Goal: Task Accomplishment & Management: Manage account settings

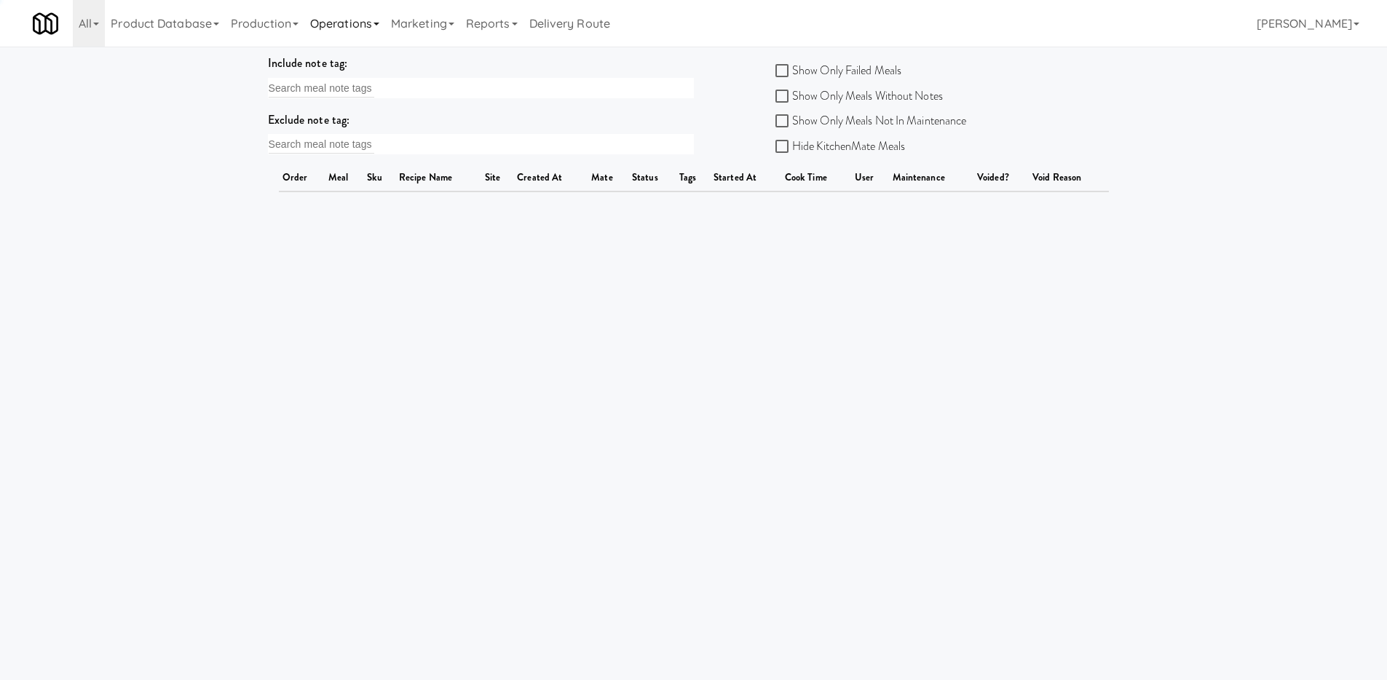
click at [371, 20] on link "Operations" at bounding box center [344, 23] width 81 height 47
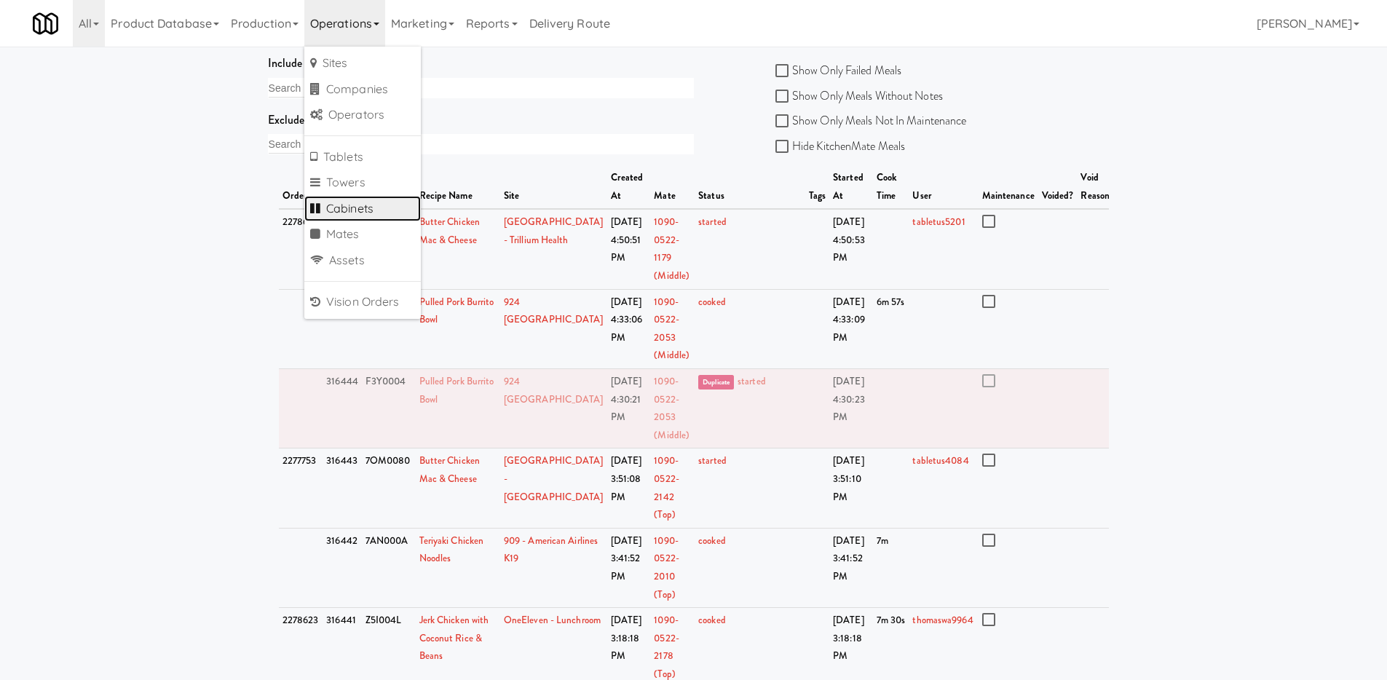
click at [371, 209] on link "Cabinets" at bounding box center [362, 209] width 117 height 26
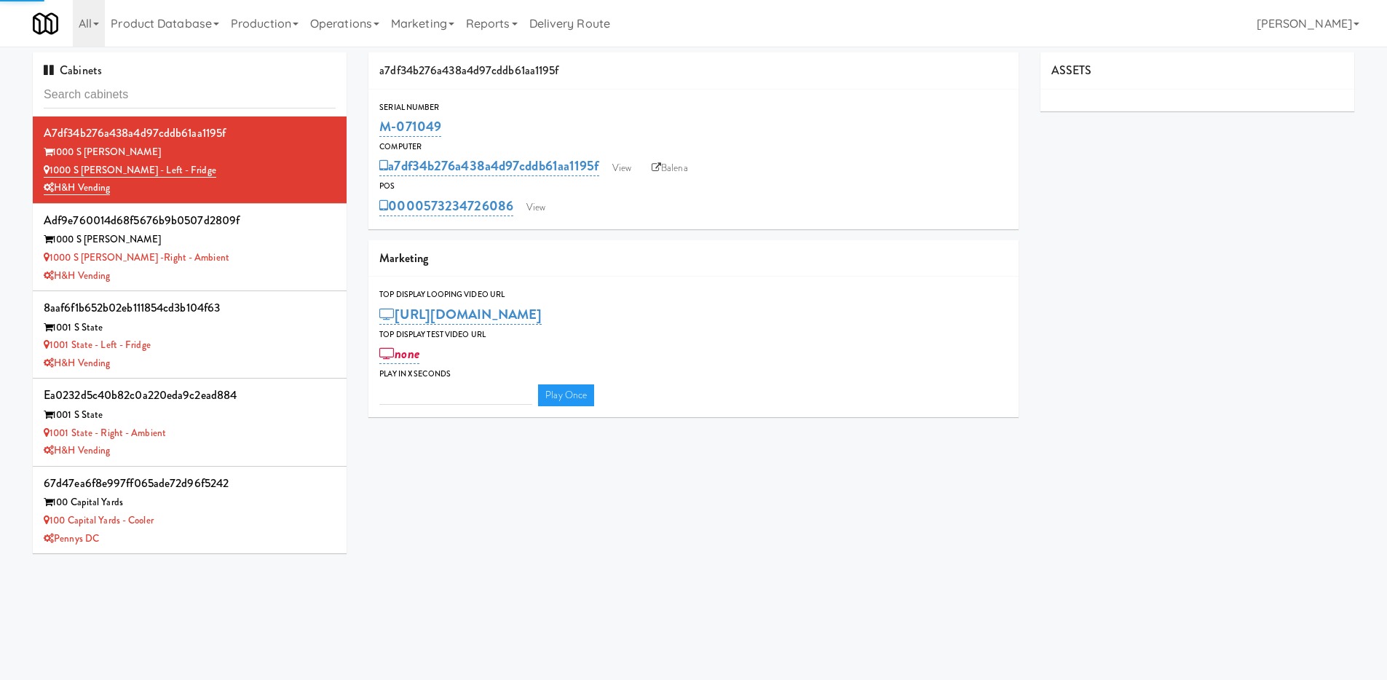
type input "3"
click at [289, 102] on input "text" at bounding box center [190, 95] width 292 height 27
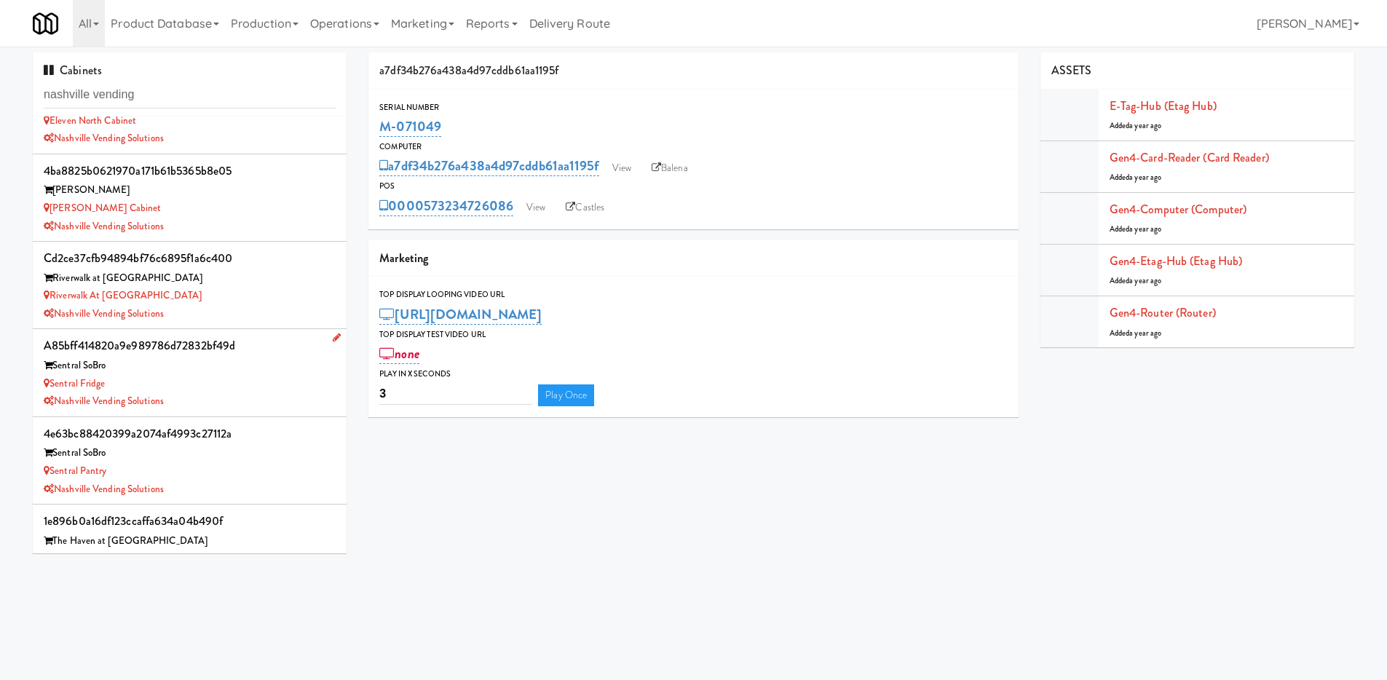
scroll to position [109, 0]
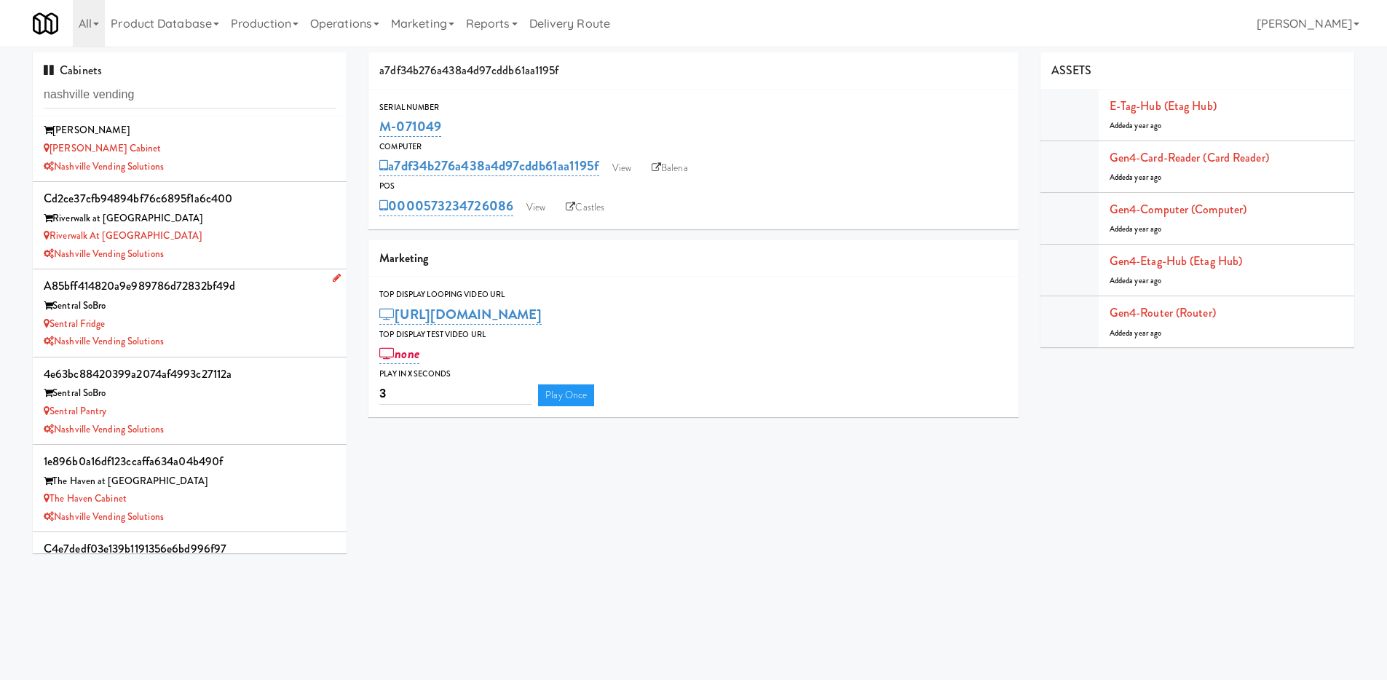
type input "nashville vending"
click at [248, 342] on div "Nashville Vending Solutions" at bounding box center [190, 342] width 292 height 18
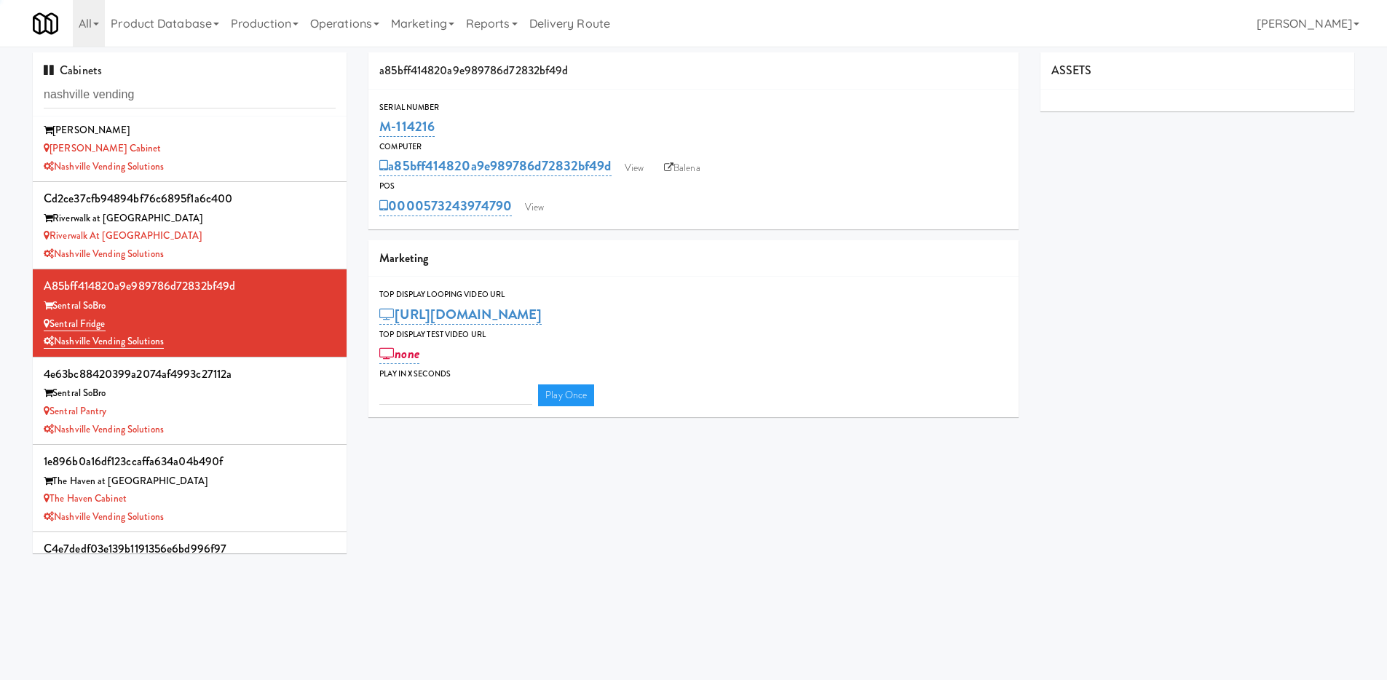
type input "3"
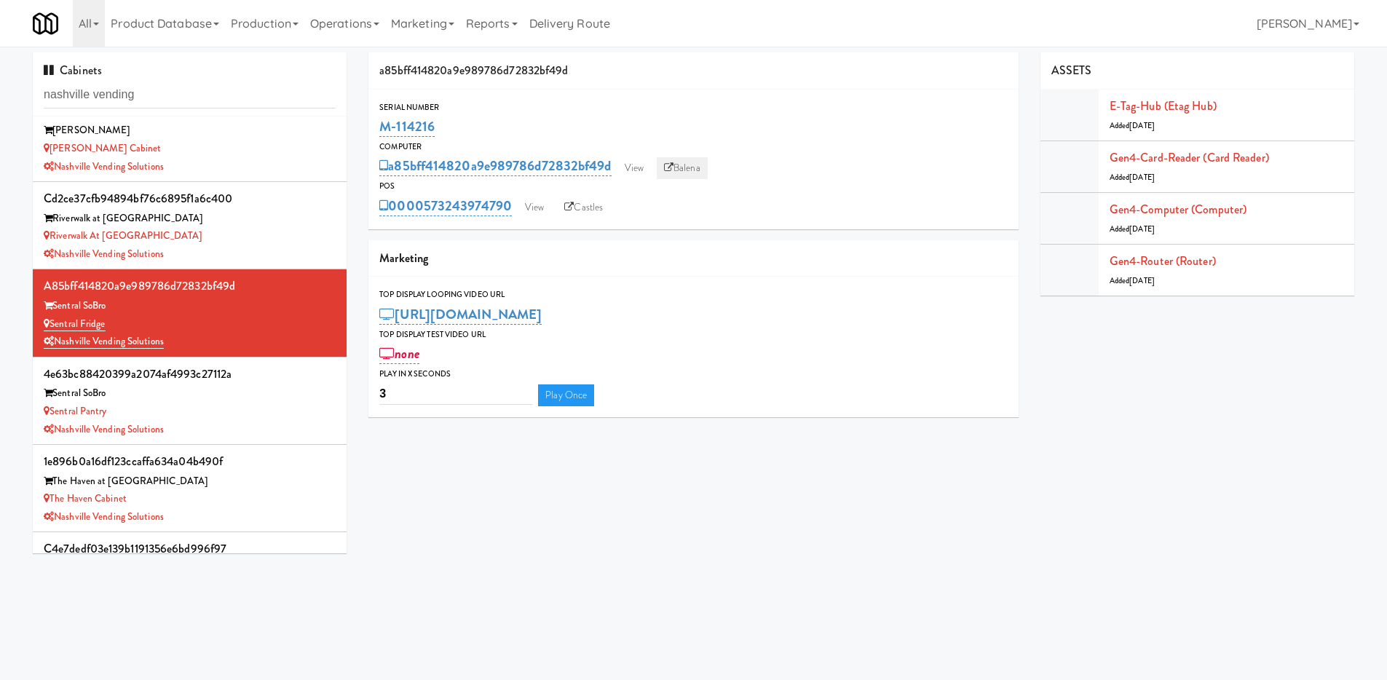
click at [687, 177] on link "Balena" at bounding box center [682, 168] width 51 height 22
click at [333, 366] on icon at bounding box center [337, 365] width 8 height 9
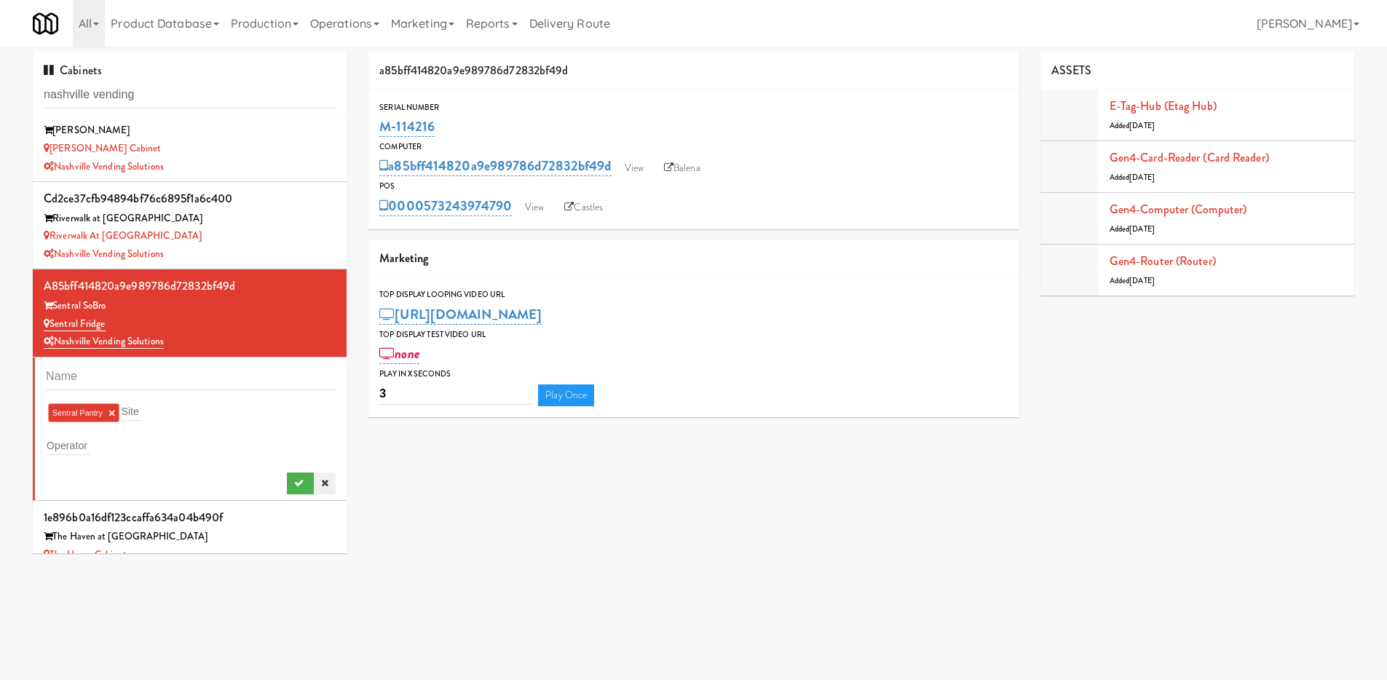
click at [314, 477] on link at bounding box center [325, 484] width 22 height 22
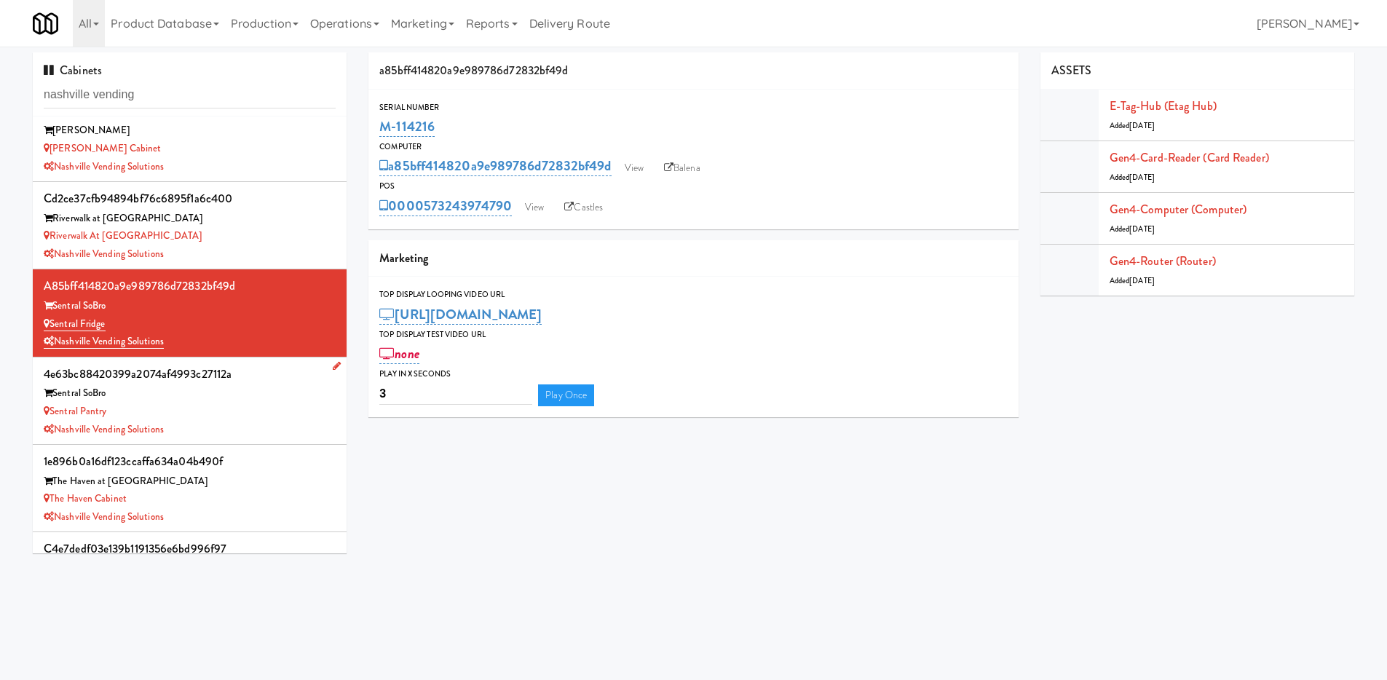
click at [210, 403] on div "Sentral Pantry" at bounding box center [190, 412] width 292 height 18
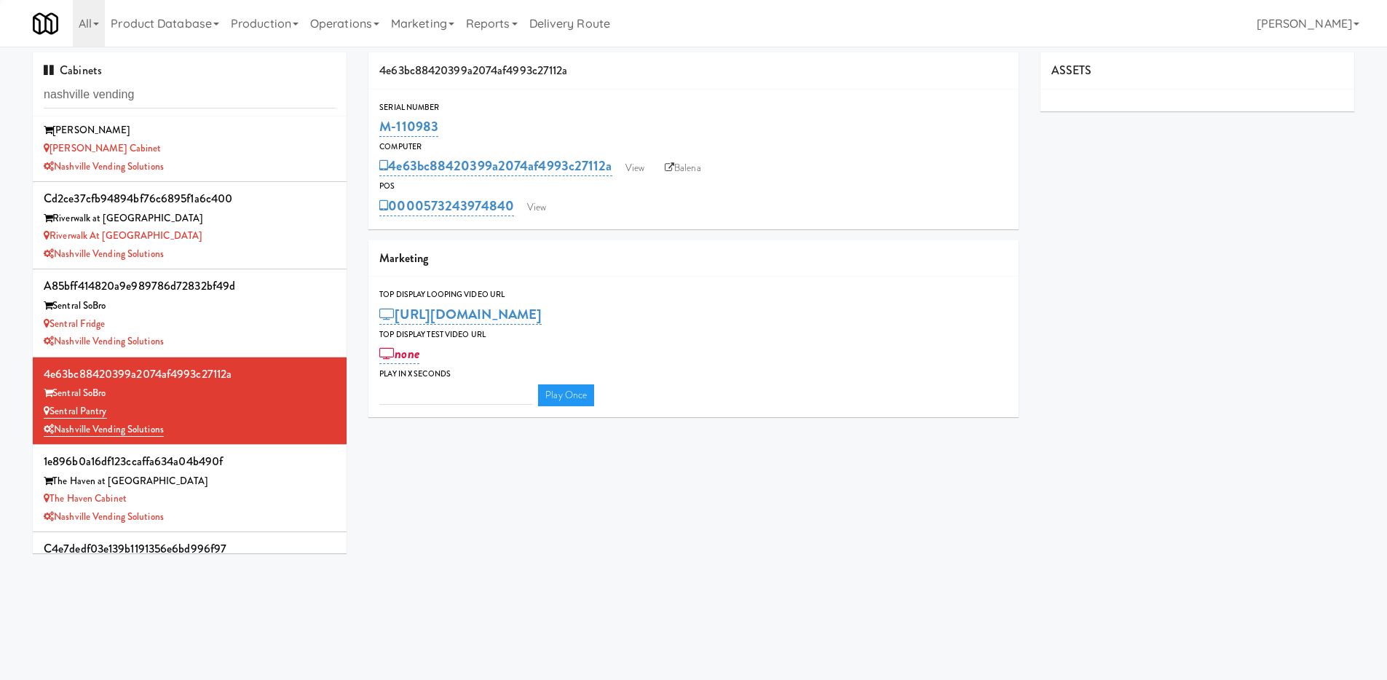
type input "3"
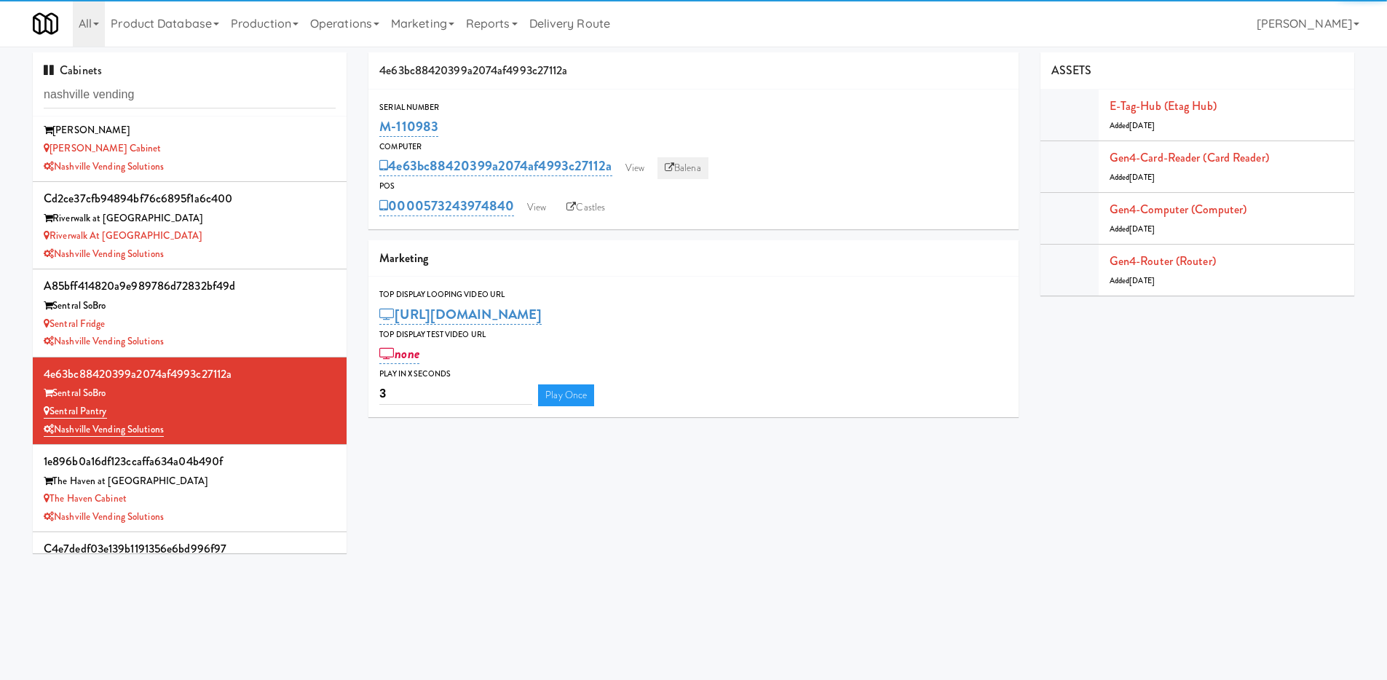
click at [695, 167] on link "Balena" at bounding box center [683, 168] width 51 height 22
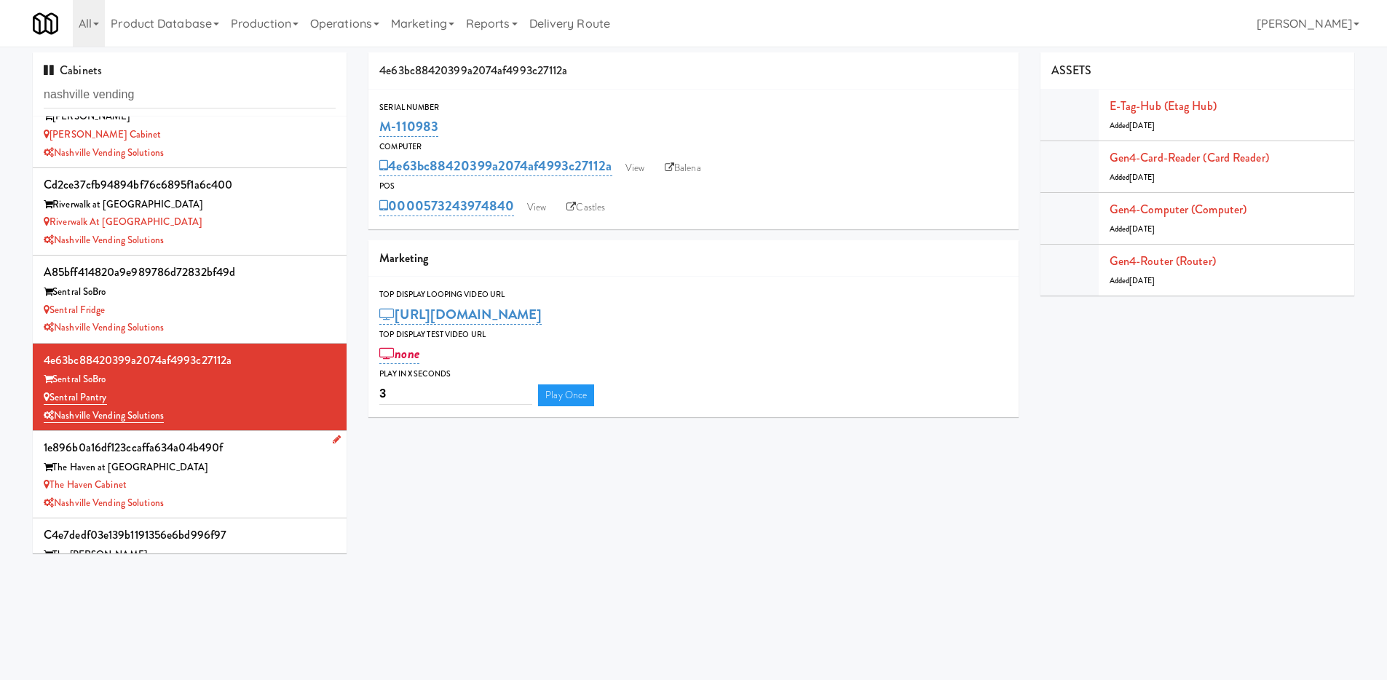
scroll to position [138, 0]
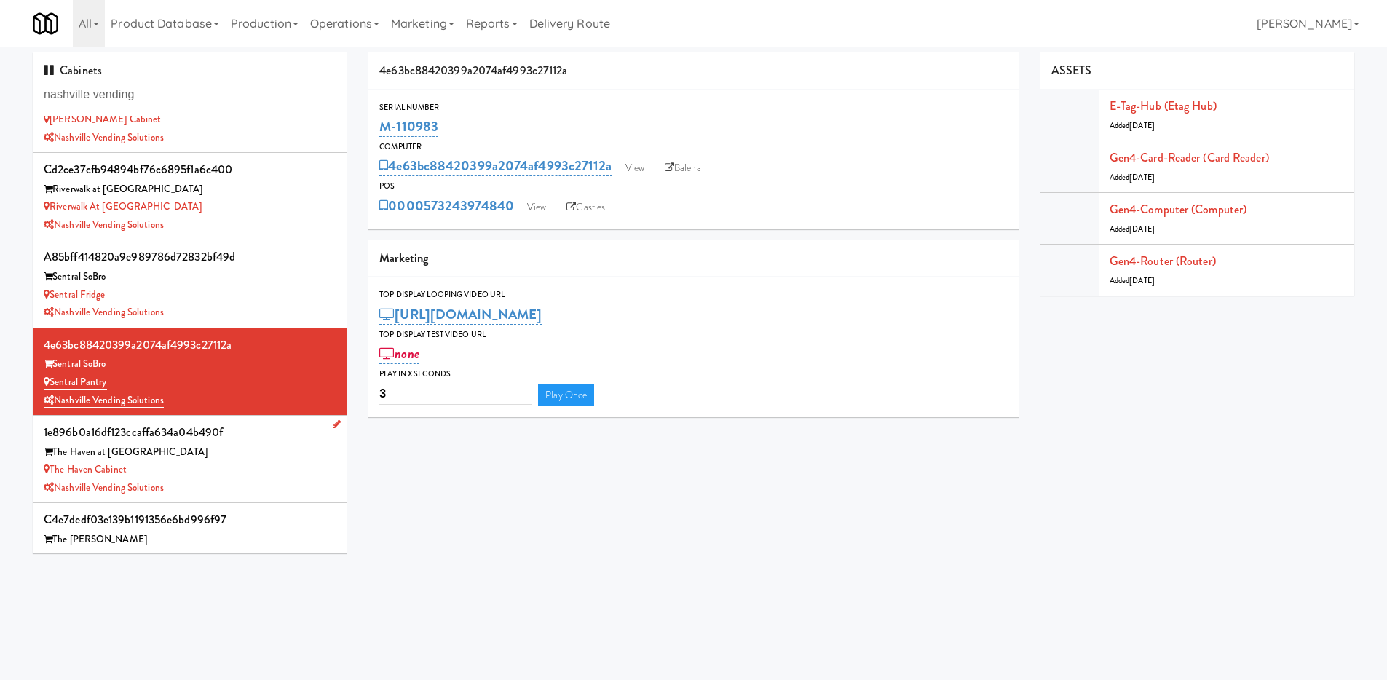
click at [224, 434] on div "1e896b0a16df123ccaffa634a04b490f" at bounding box center [190, 433] width 292 height 22
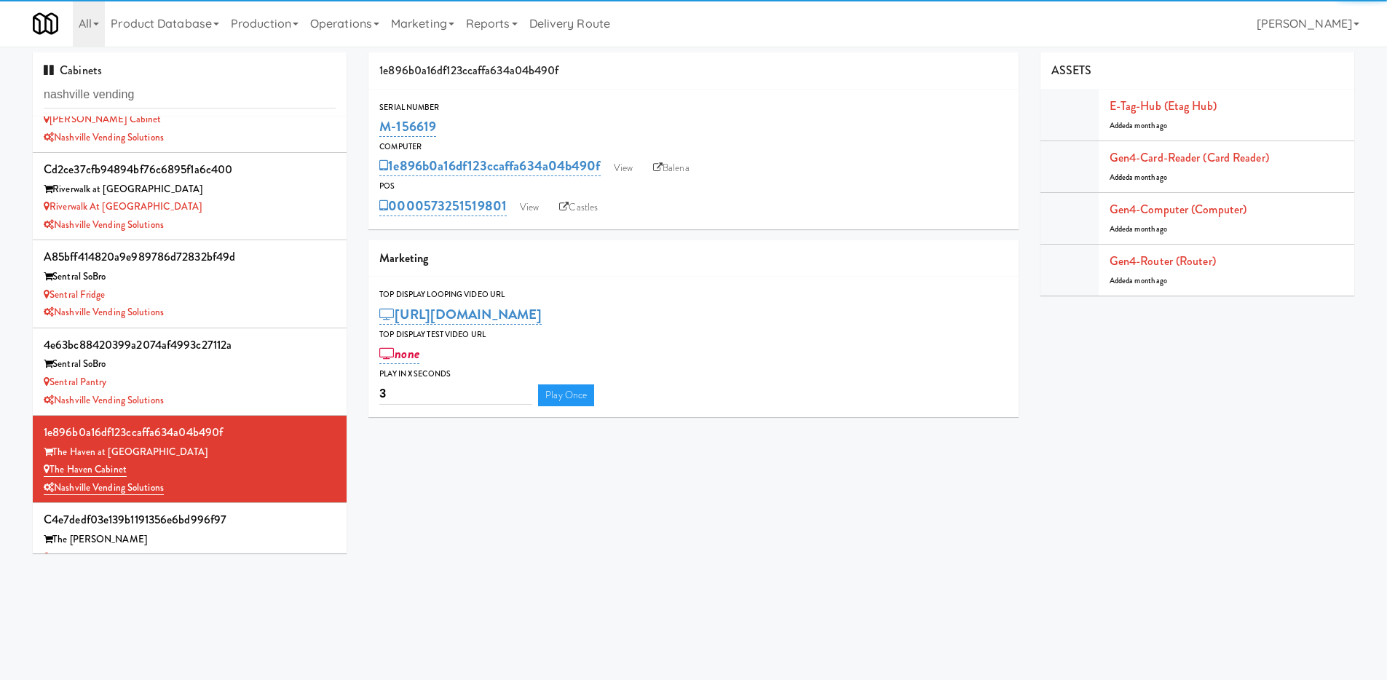
click at [688, 180] on div "POS" at bounding box center [693, 186] width 628 height 15
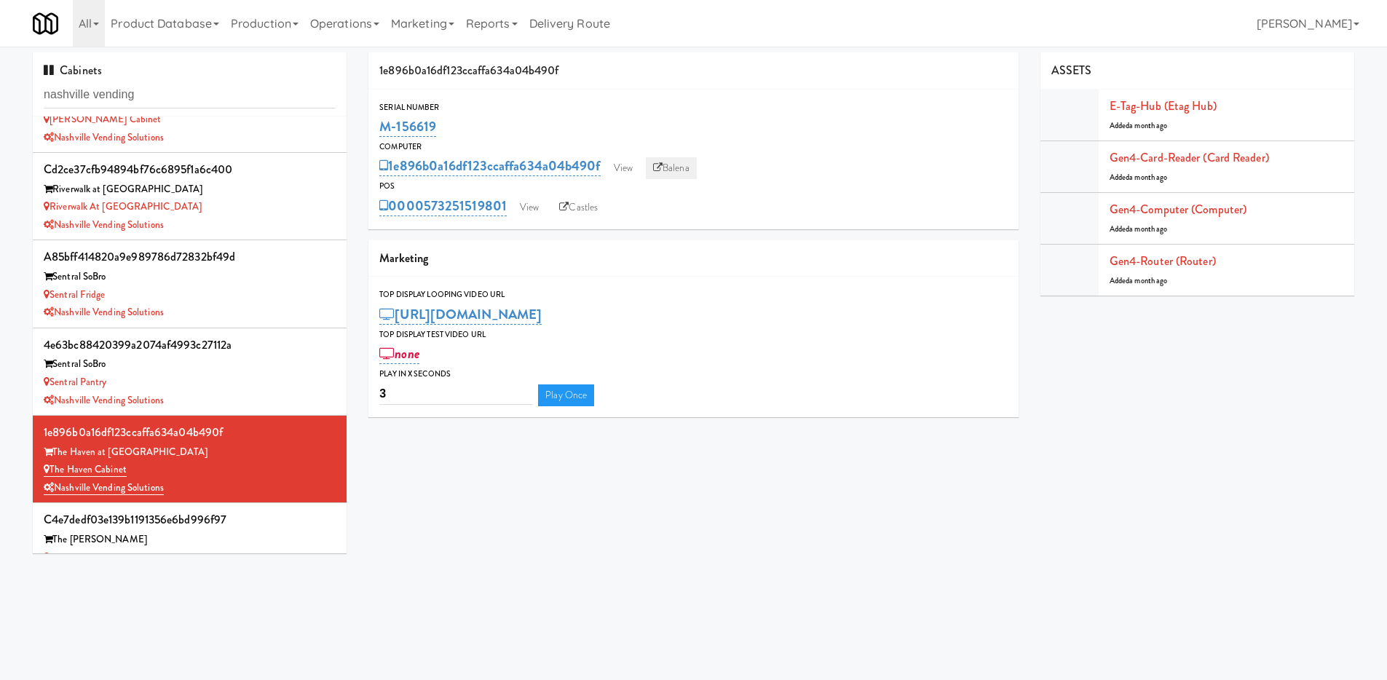
click at [690, 170] on link "Balena" at bounding box center [671, 168] width 51 height 22
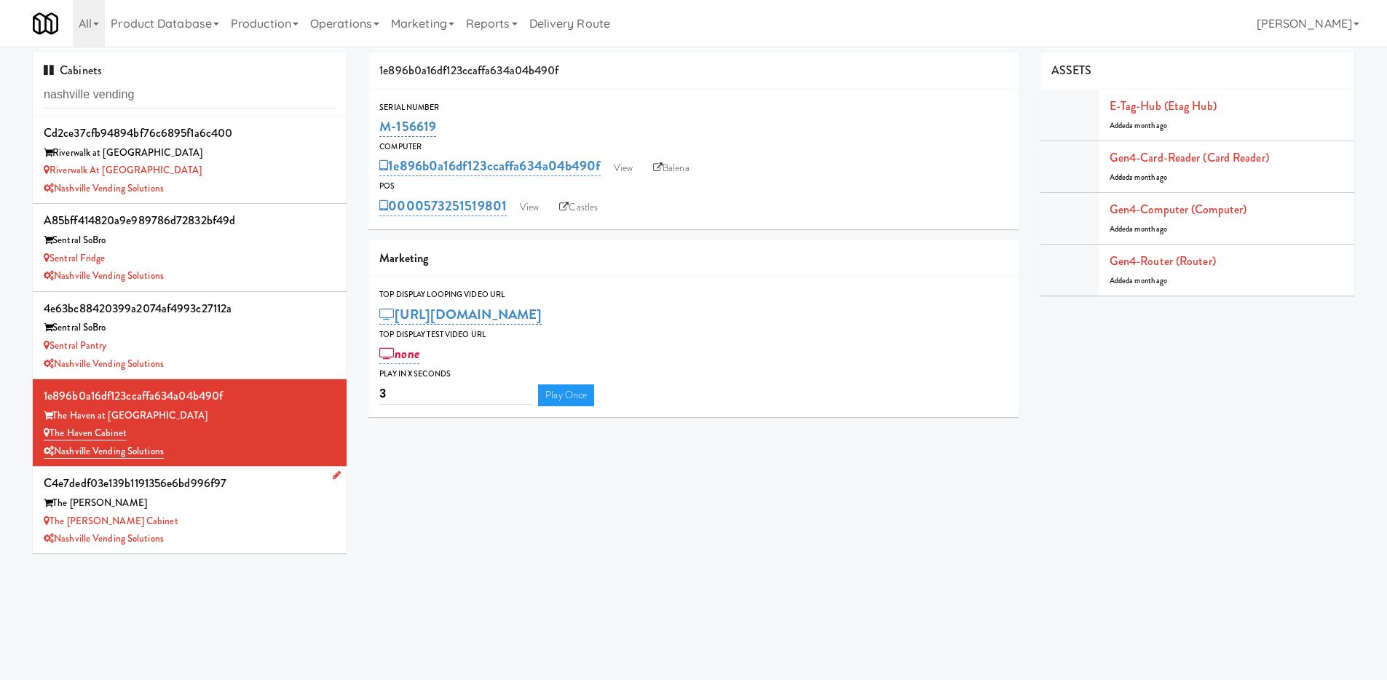
scroll to position [176, 0]
click at [266, 492] on div "c4e7dedf03e139b1191356e6bd996f97" at bounding box center [190, 483] width 292 height 22
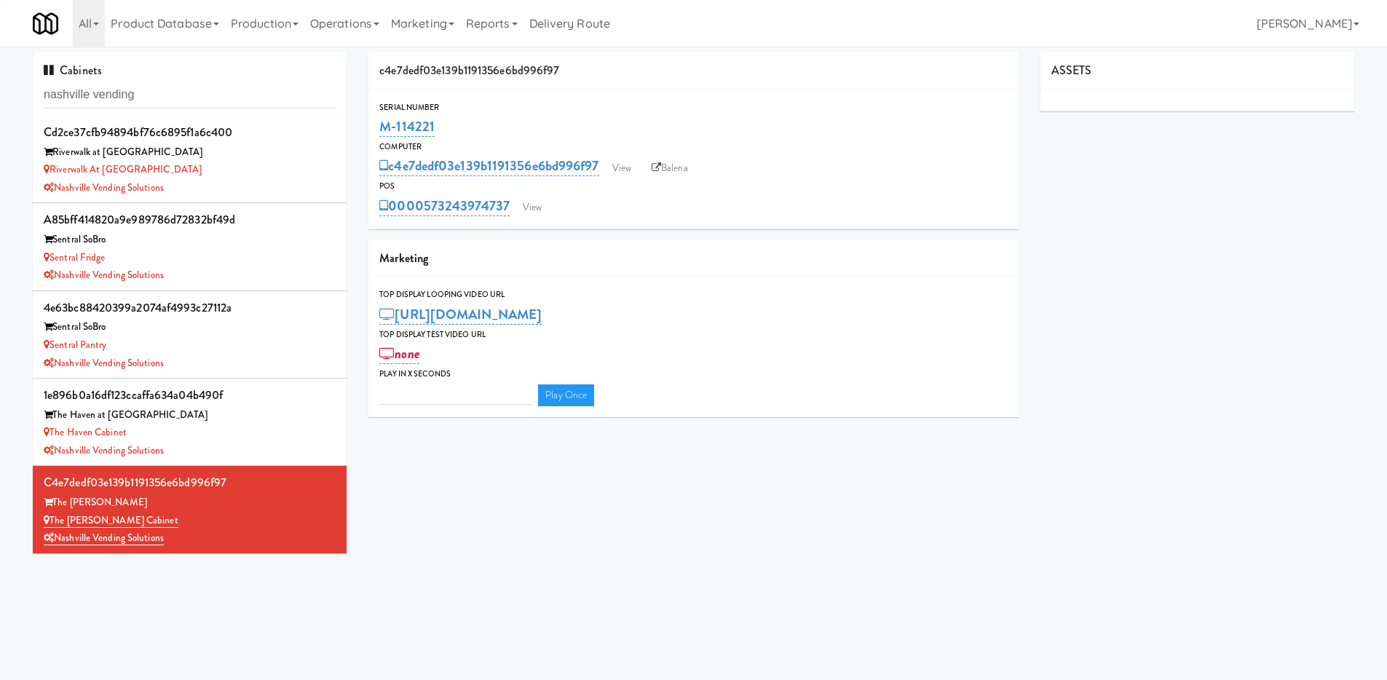
type input "3"
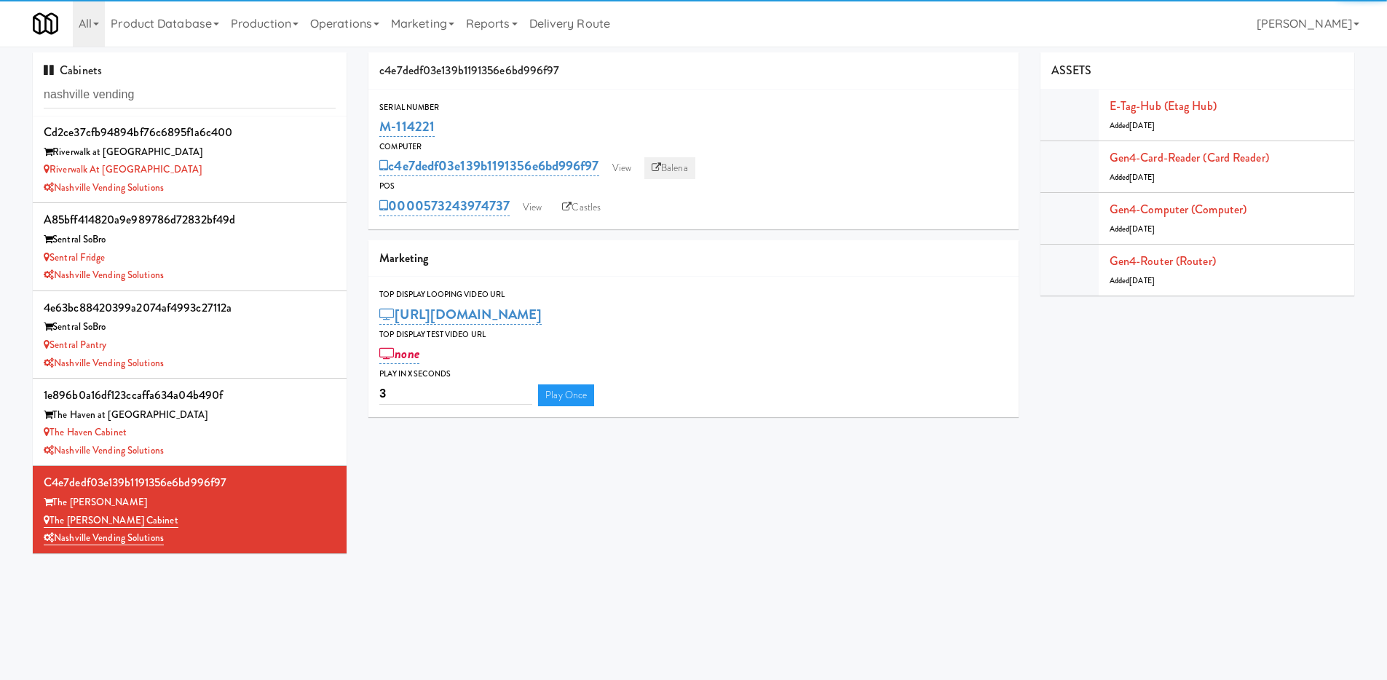
click at [695, 167] on link "Balena" at bounding box center [669, 168] width 51 height 22
